Goal: Find specific page/section: Find specific page/section

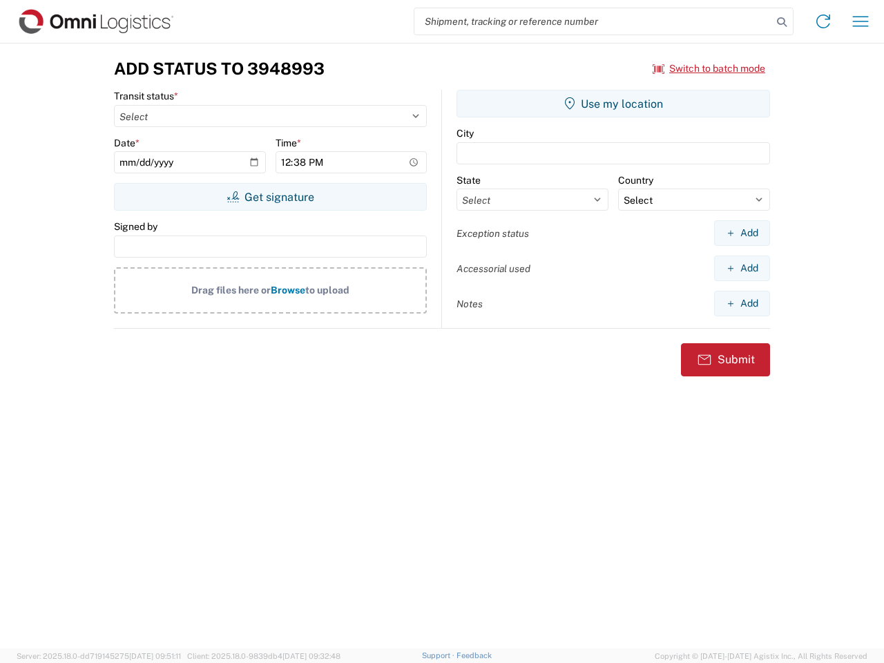
click at [593, 21] on input "search" at bounding box center [593, 21] width 358 height 26
click at [782, 22] on icon at bounding box center [781, 21] width 19 height 19
click at [823, 21] on icon at bounding box center [823, 21] width 22 height 22
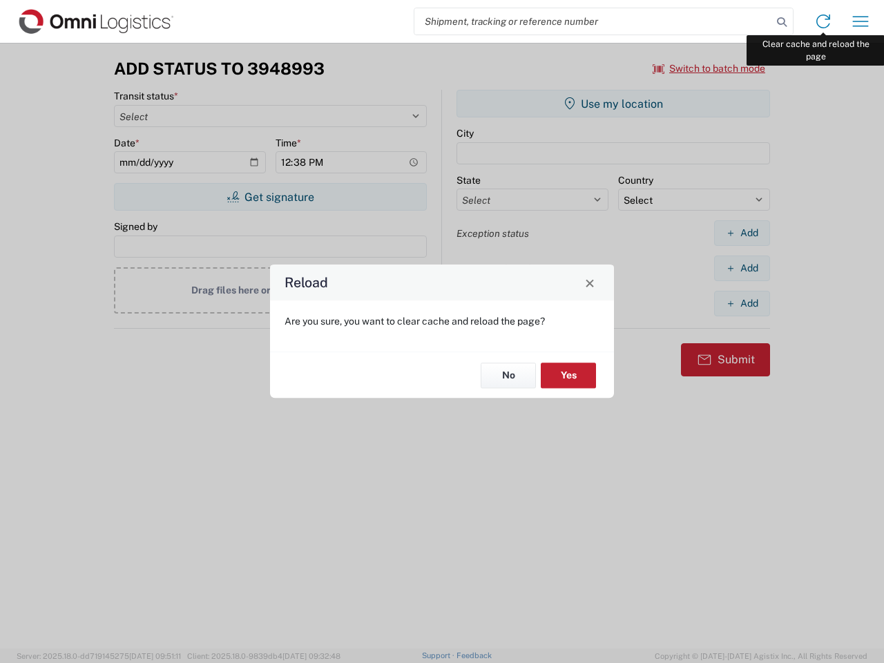
click at [860, 21] on div "Reload Are you sure, you want to clear cache and reload the page? No Yes" at bounding box center [442, 331] width 884 height 663
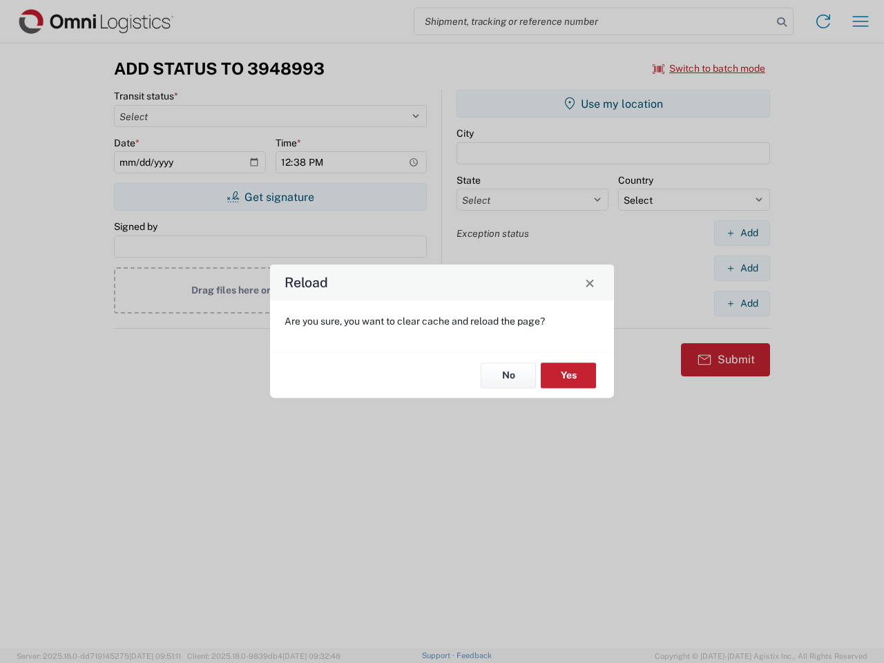
click at [709, 68] on div "Reload Are you sure, you want to clear cache and reload the page? No Yes" at bounding box center [442, 331] width 884 height 663
click at [270, 197] on div "Reload Are you sure, you want to clear cache and reload the page? No Yes" at bounding box center [442, 331] width 884 height 663
click at [613, 104] on div "Reload Are you sure, you want to clear cache and reload the page? No Yes" at bounding box center [442, 331] width 884 height 663
click at [742, 233] on div "Reload Are you sure, you want to clear cache and reload the page? No Yes" at bounding box center [442, 331] width 884 height 663
click at [742, 268] on div "Reload Are you sure, you want to clear cache and reload the page? No Yes" at bounding box center [442, 331] width 884 height 663
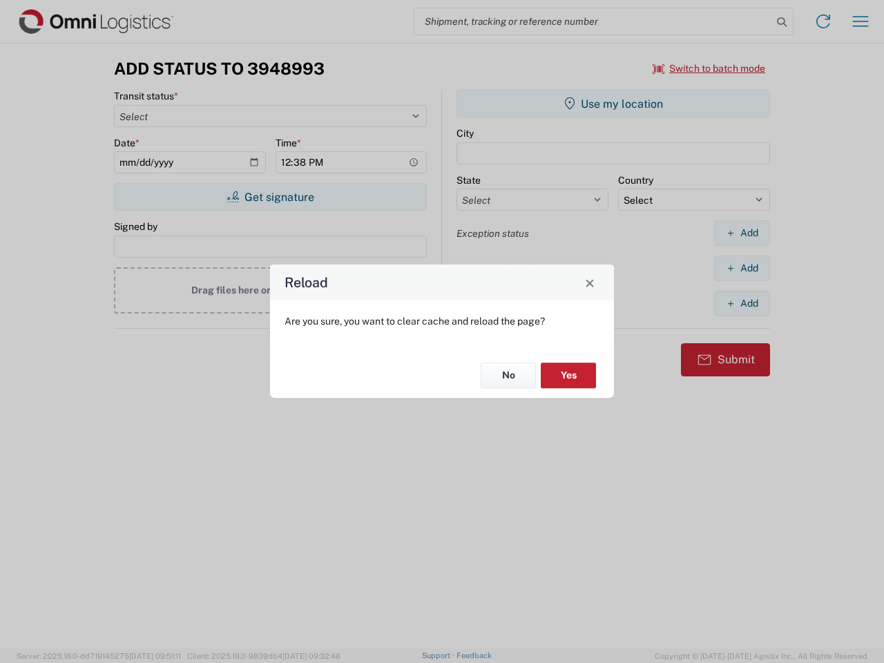
click at [742, 303] on div "Reload Are you sure, you want to clear cache and reload the page? No Yes" at bounding box center [442, 331] width 884 height 663
